Goal: Browse casually

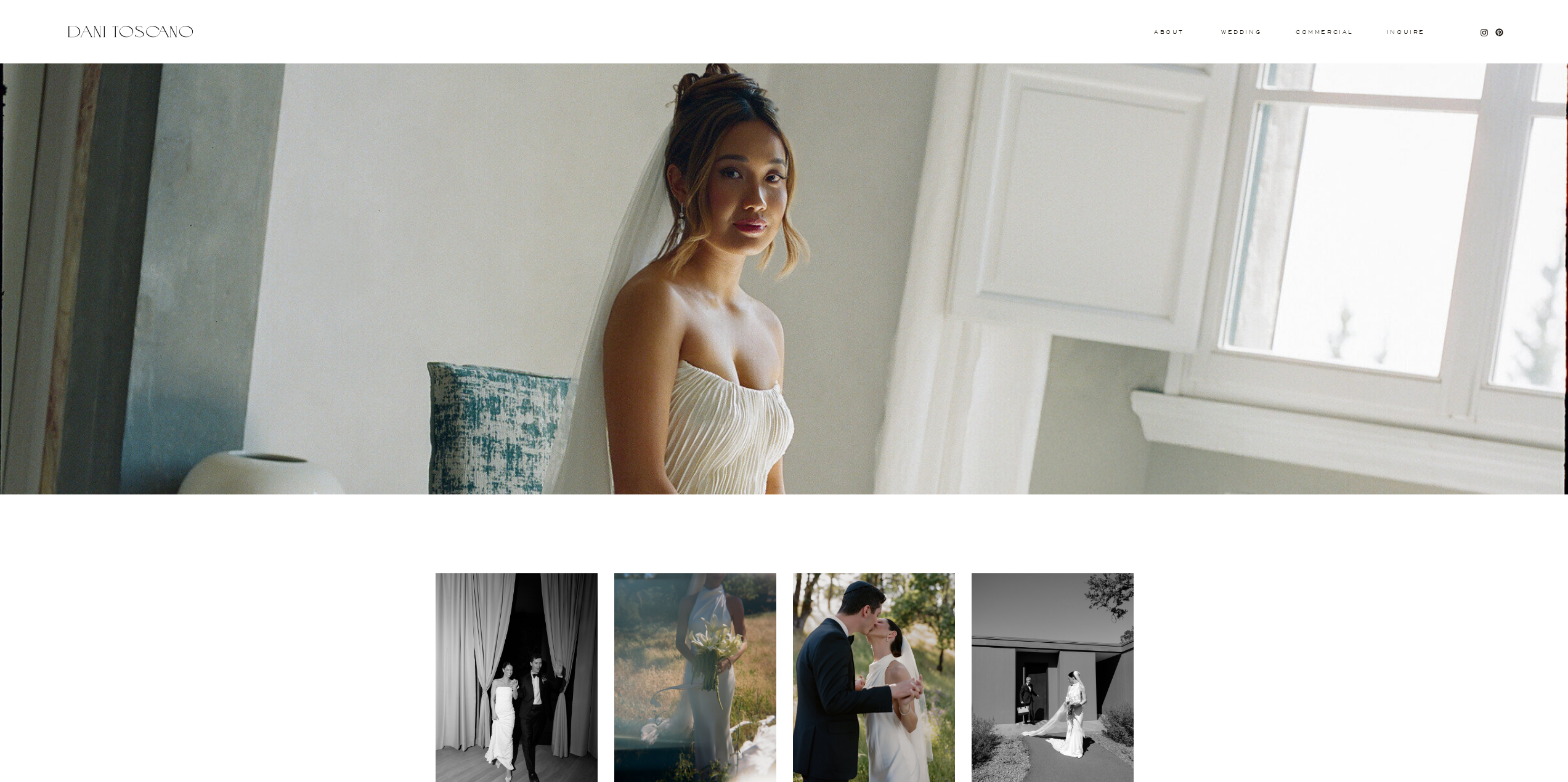
drag, startPoint x: 1445, startPoint y: 750, endPoint x: 1444, endPoint y: 729, distance: 21.0
click at [1351, 34] on h3 "commercial" at bounding box center [1324, 32] width 57 height 5
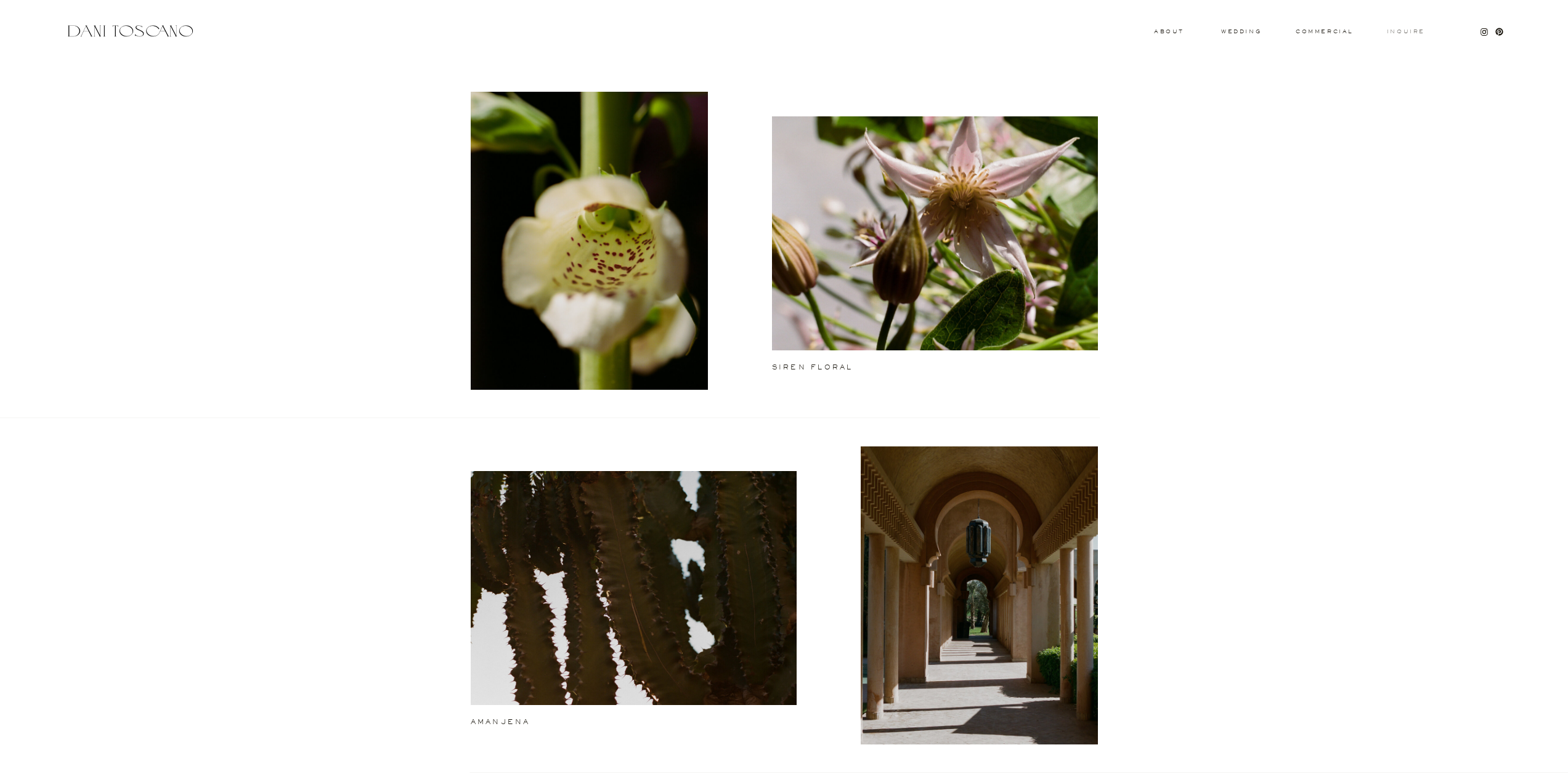
click at [1393, 32] on h3 "Inquire" at bounding box center [1406, 32] width 40 height 6
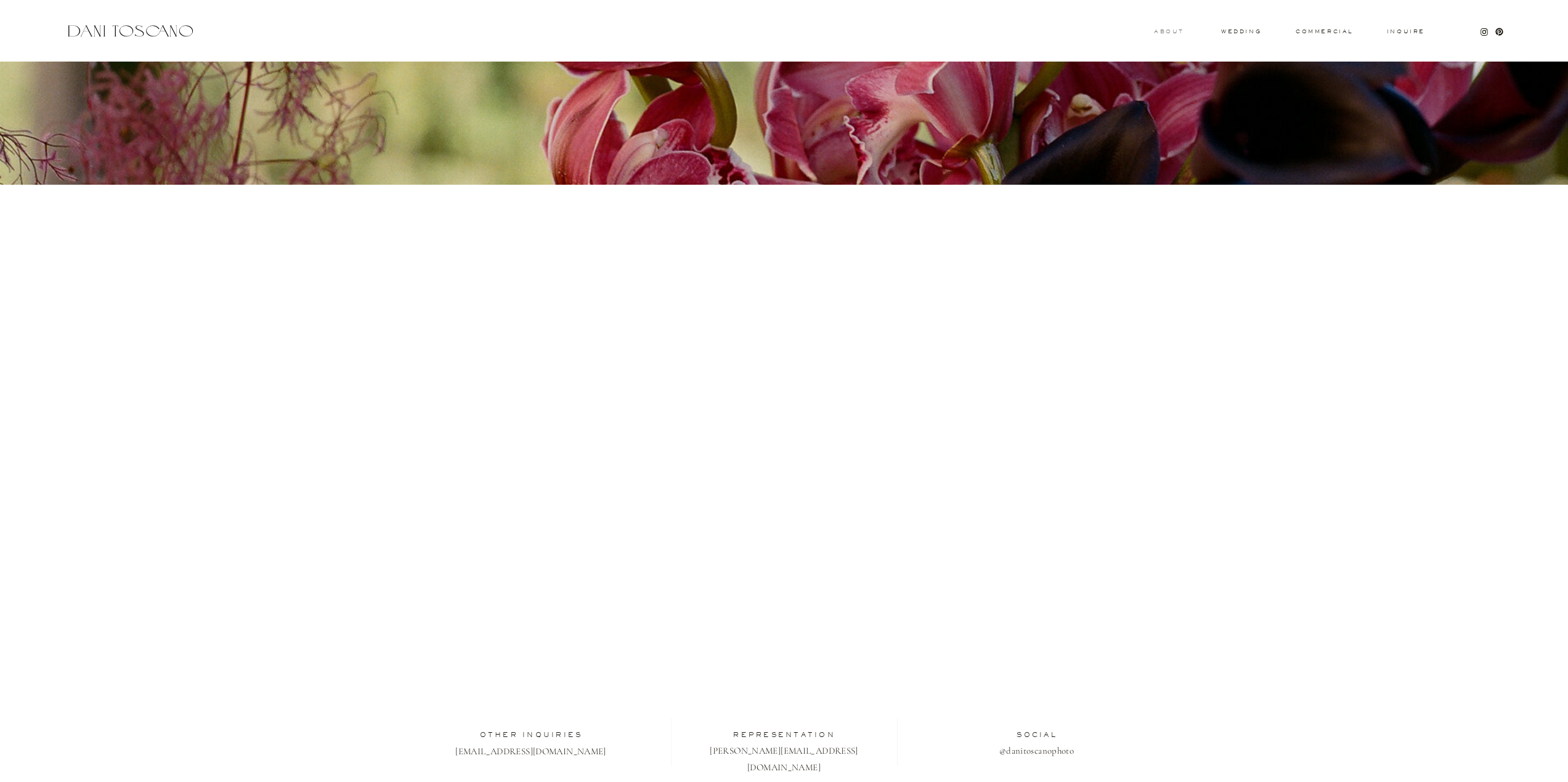
click at [1174, 33] on h3 "About" at bounding box center [1167, 31] width 27 height 4
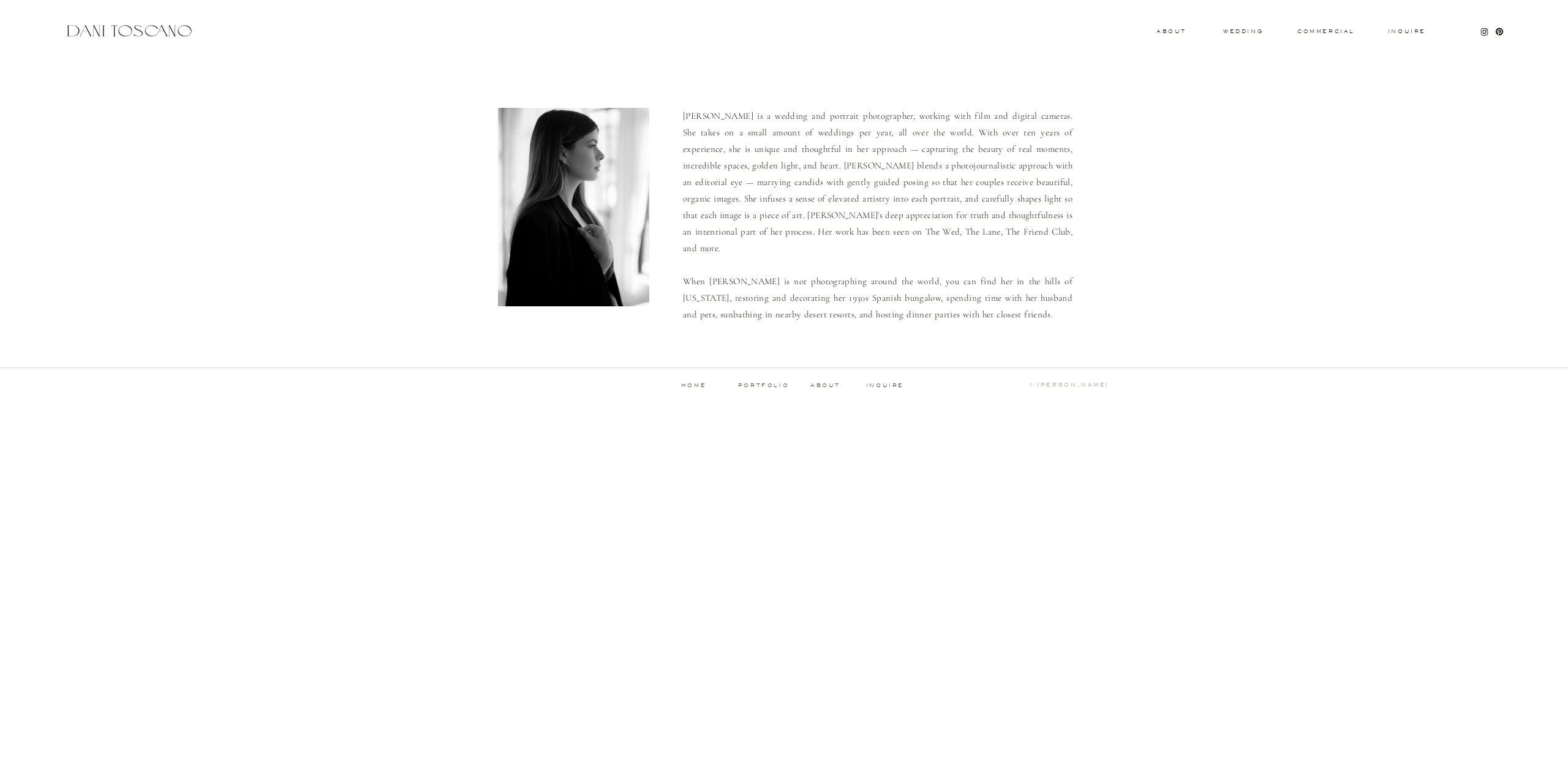
click at [1060, 246] on p "[PERSON_NAME] is a wedding and portrait photographer, working with film and dig…" at bounding box center [878, 214] width 390 height 213
click at [753, 382] on div "Inquire commercial wedding About [PERSON_NAME] is a wedding and portrait photog…" at bounding box center [784, 207] width 1568 height 414
click at [754, 383] on p "portfolio" at bounding box center [763, 386] width 61 height 5
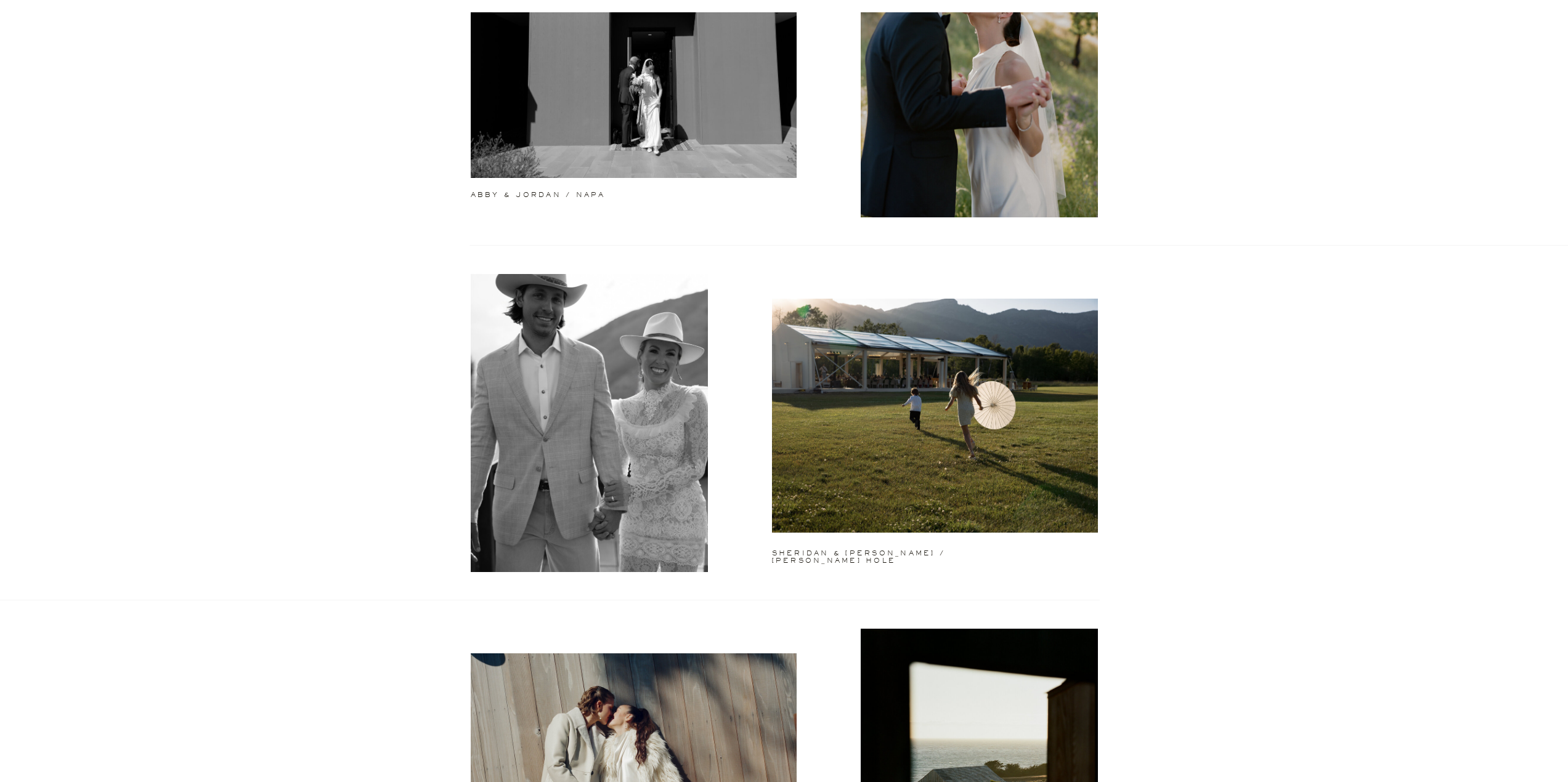
scroll to position [52, 0]
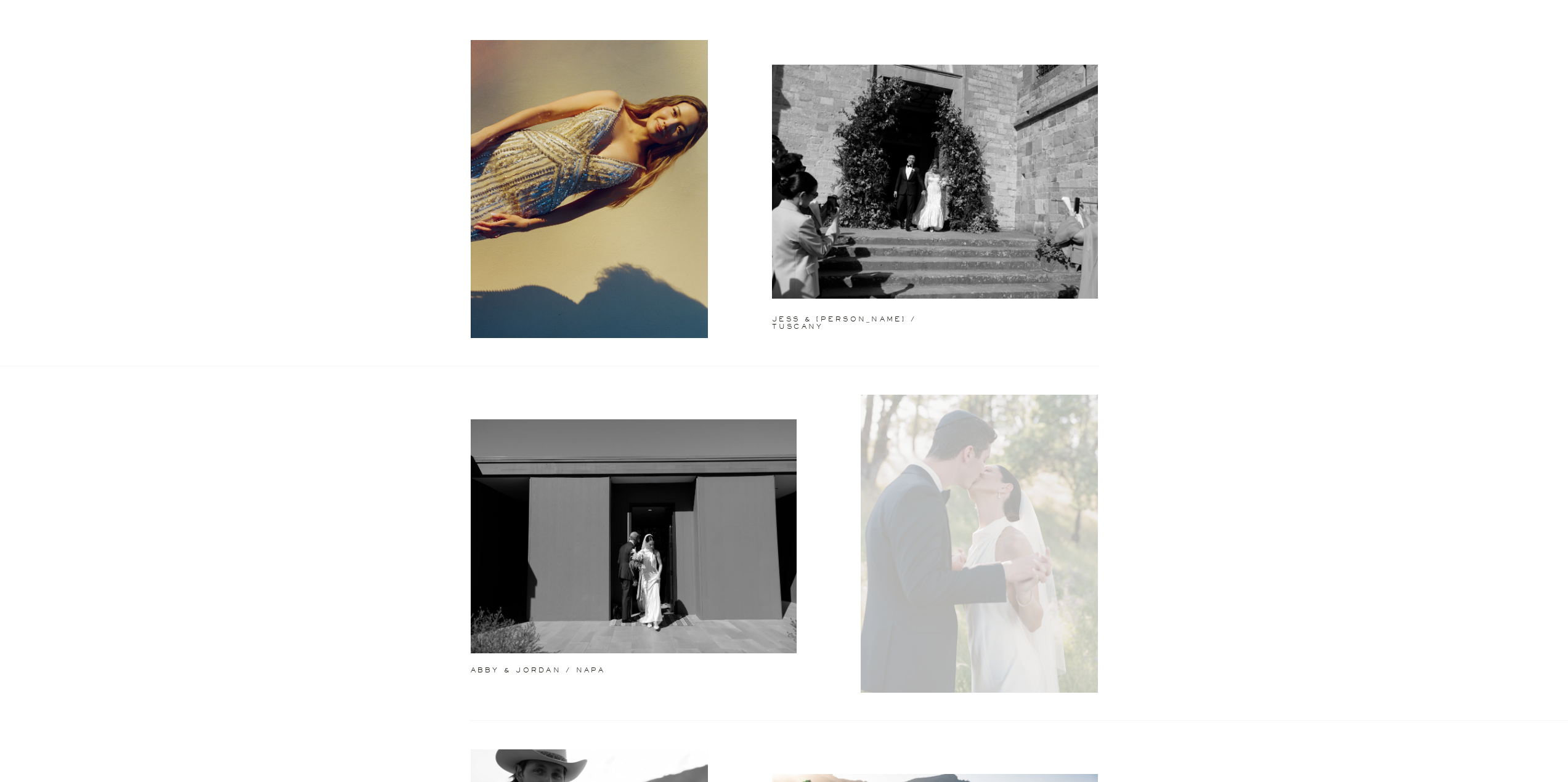
click at [1040, 536] on div at bounding box center [979, 543] width 237 height 298
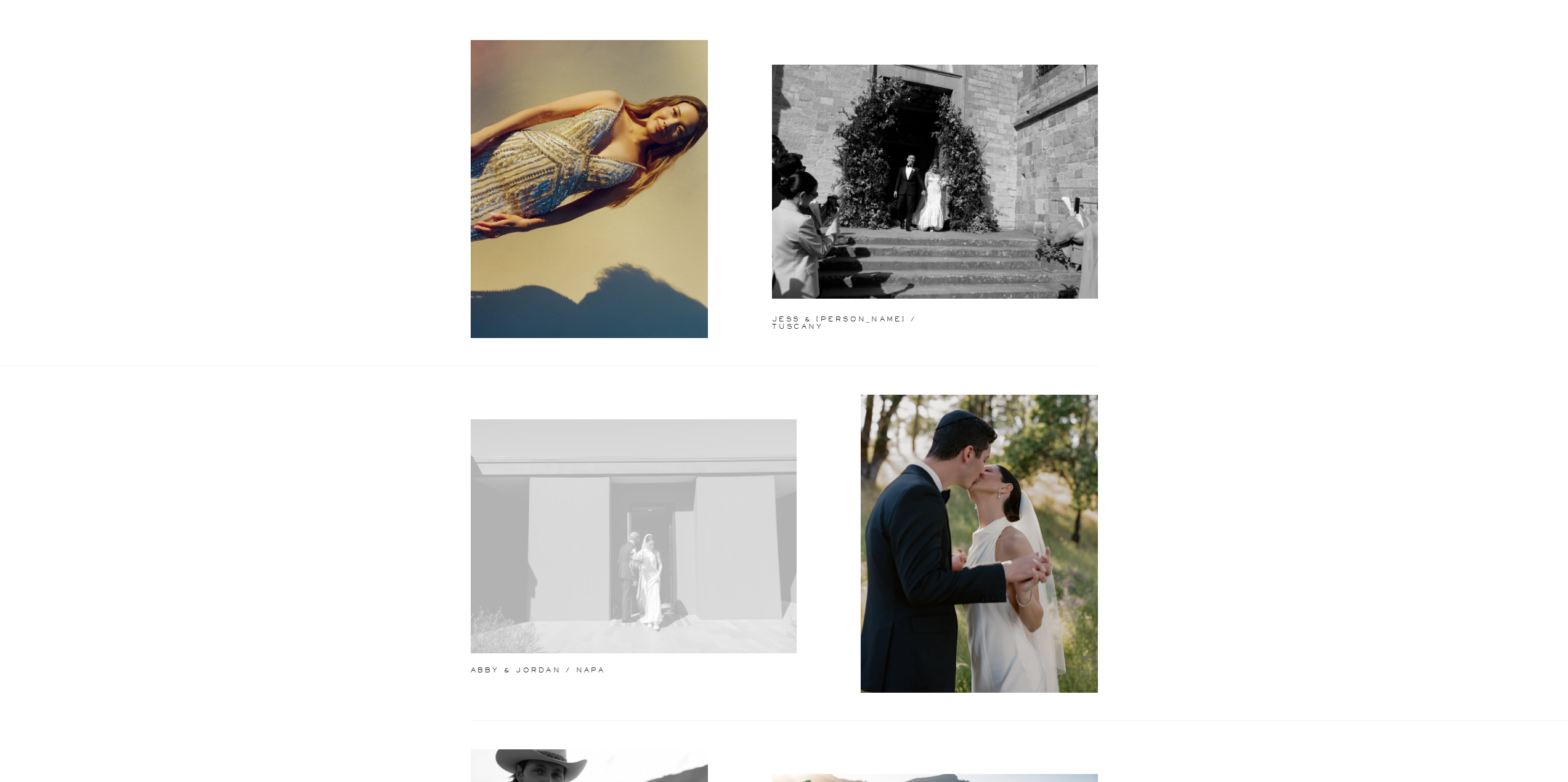
click at [653, 532] on div at bounding box center [634, 536] width 326 height 234
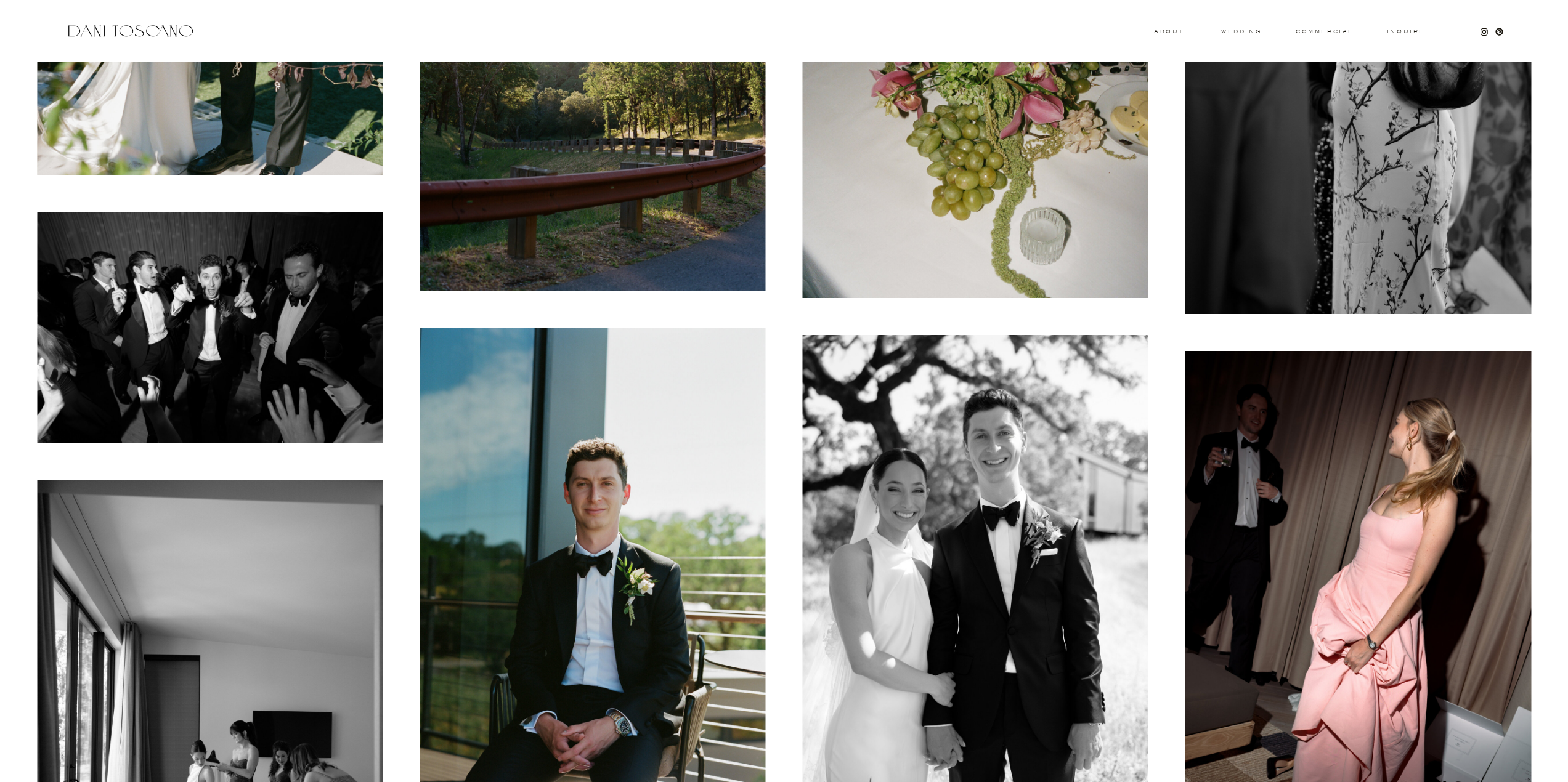
scroll to position [5714, 0]
